Goal: Navigation & Orientation: Find specific page/section

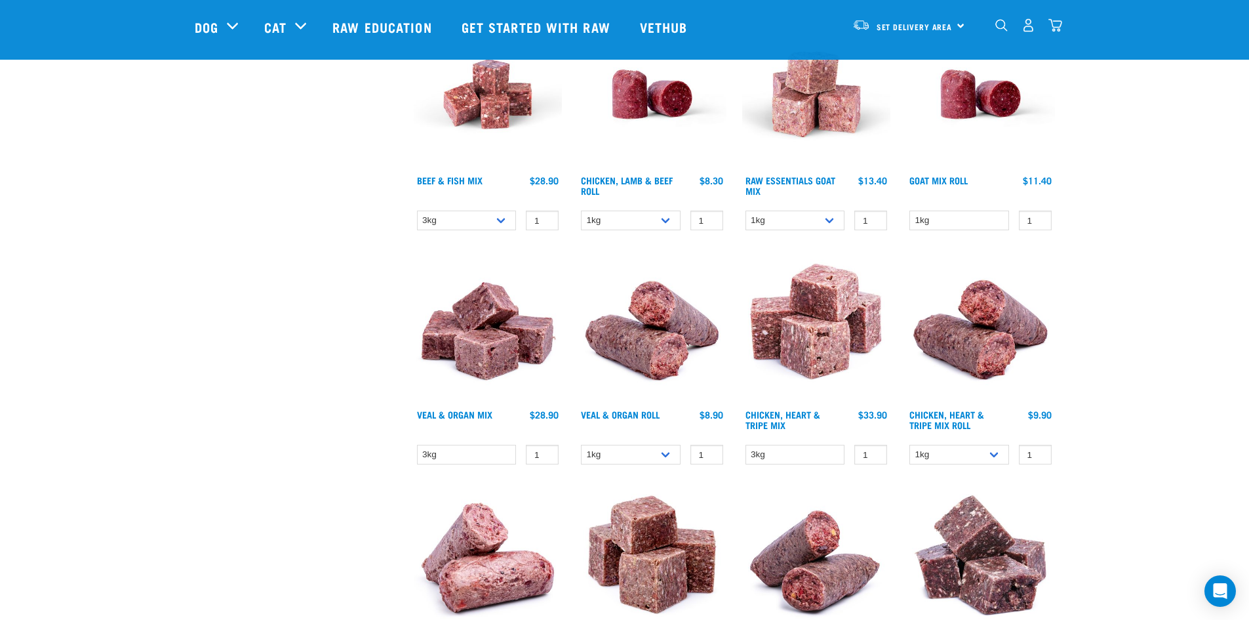
scroll to position [1246, 0]
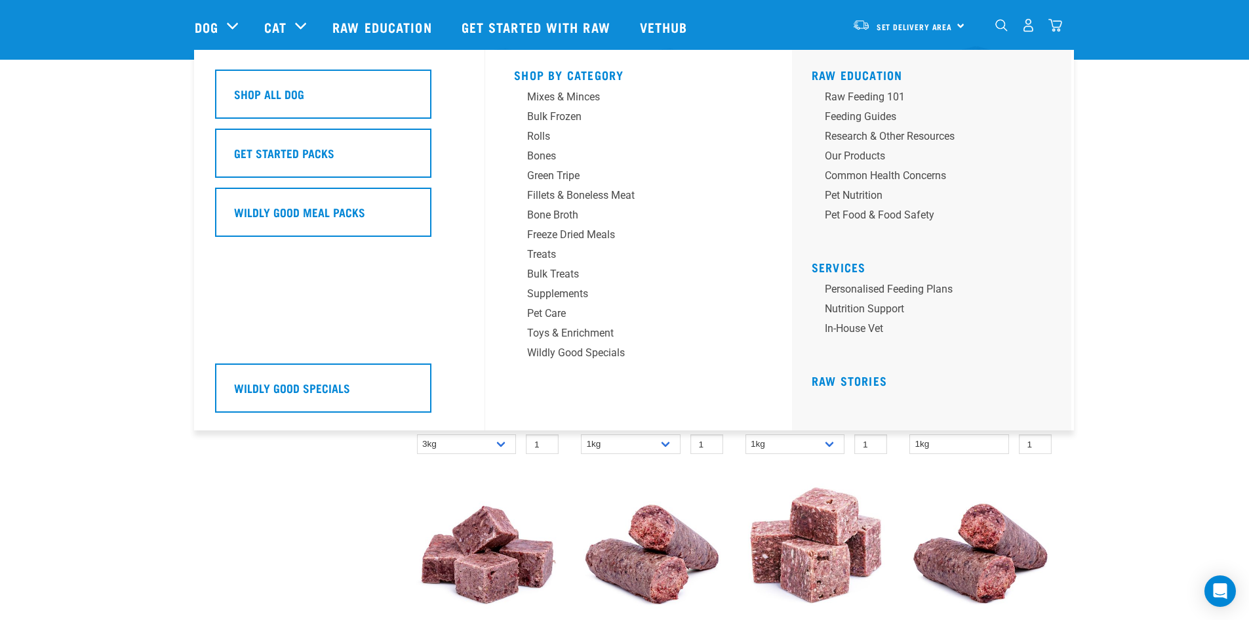
click at [214, 16] on div "Dog" at bounding box center [223, 27] width 56 height 52
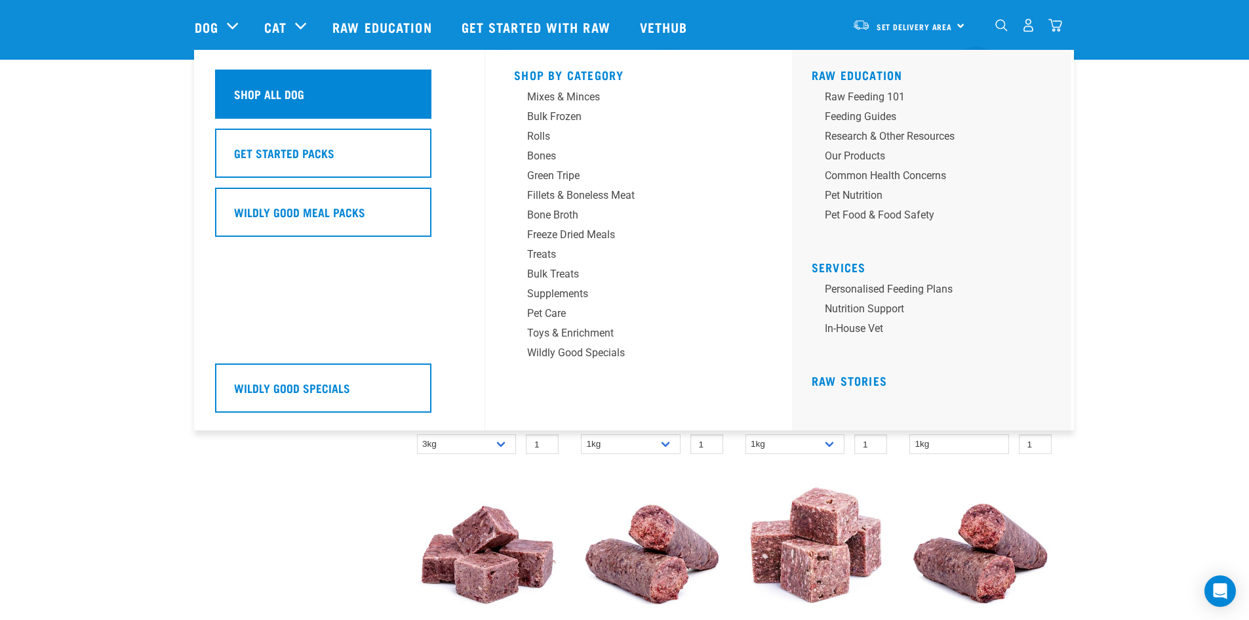
click at [268, 82] on div "Shop All Dog" at bounding box center [323, 93] width 216 height 49
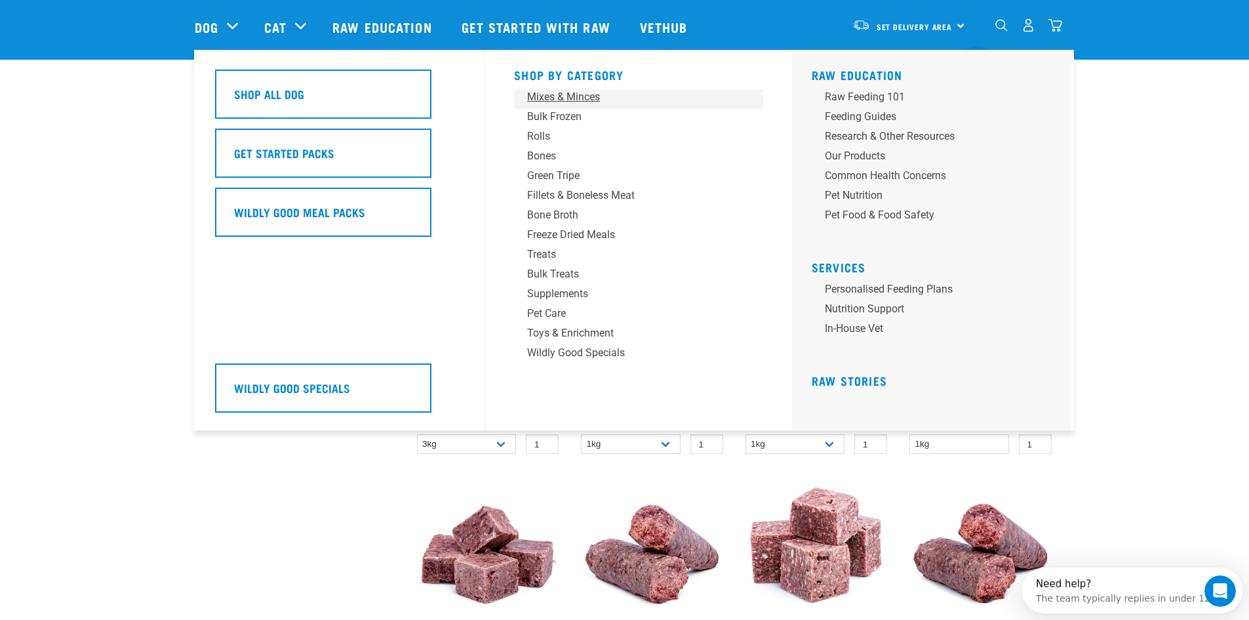
click at [553, 98] on div "Mixes & Minces" at bounding box center [629, 97] width 205 height 16
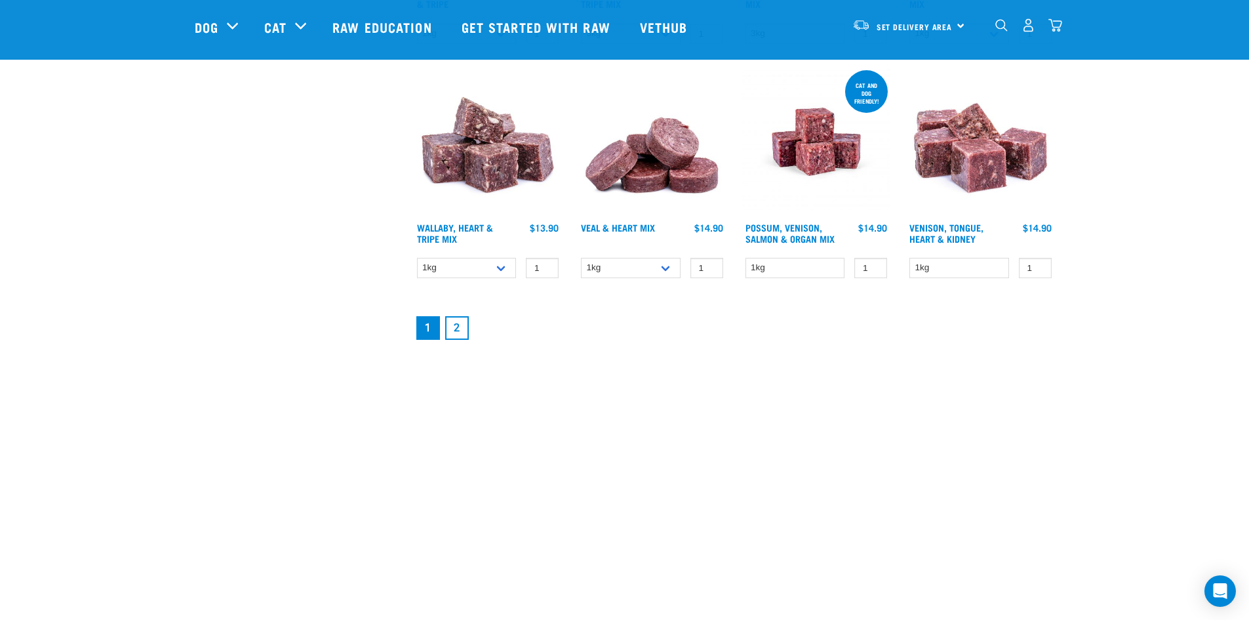
scroll to position [1836, 0]
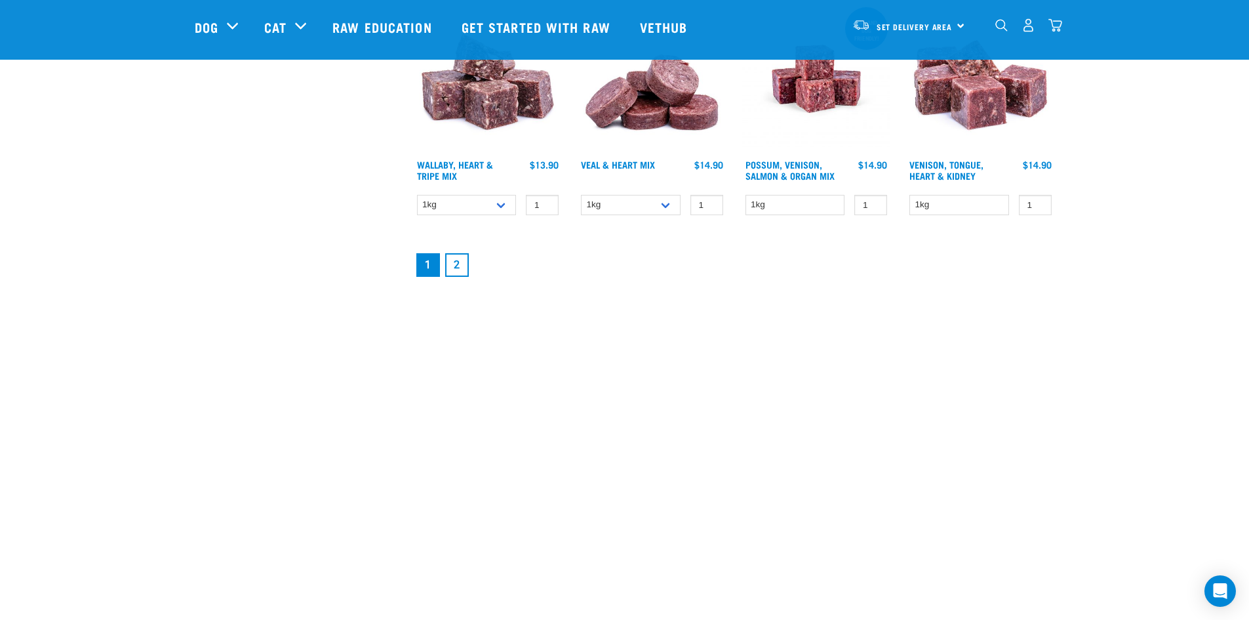
click at [454, 264] on link "2" at bounding box center [457, 265] width 24 height 24
click at [454, 271] on link "2" at bounding box center [457, 265] width 24 height 24
click at [459, 269] on link "2" at bounding box center [457, 265] width 24 height 24
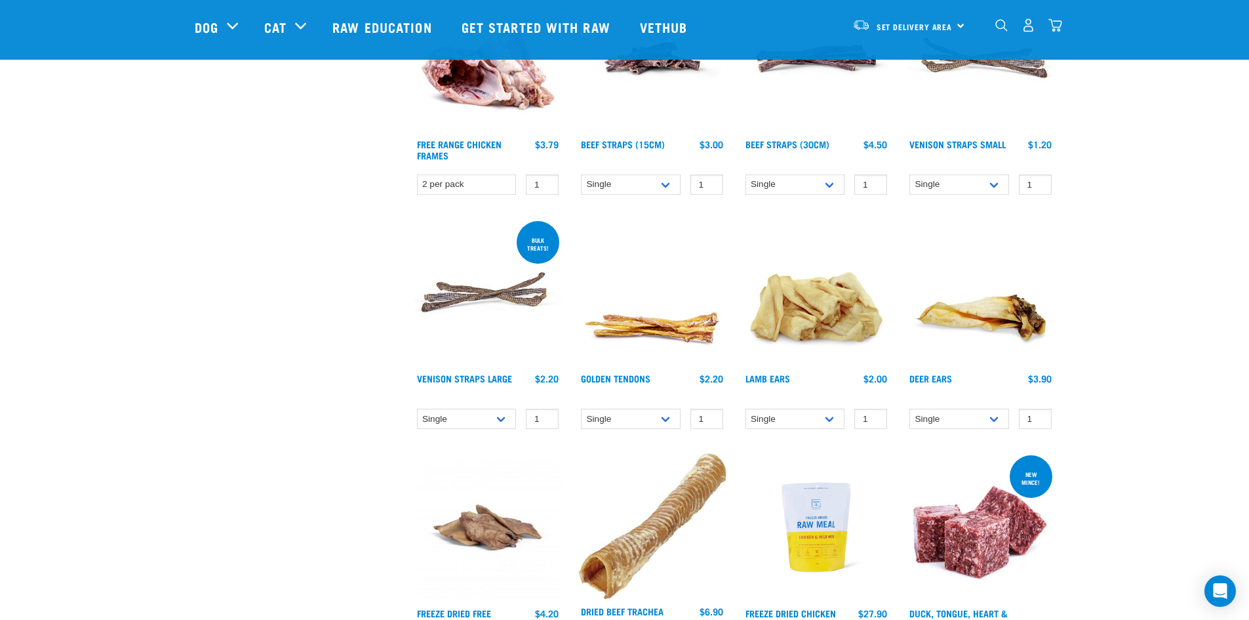
scroll to position [787, 0]
